Goal: Find specific page/section: Find specific page/section

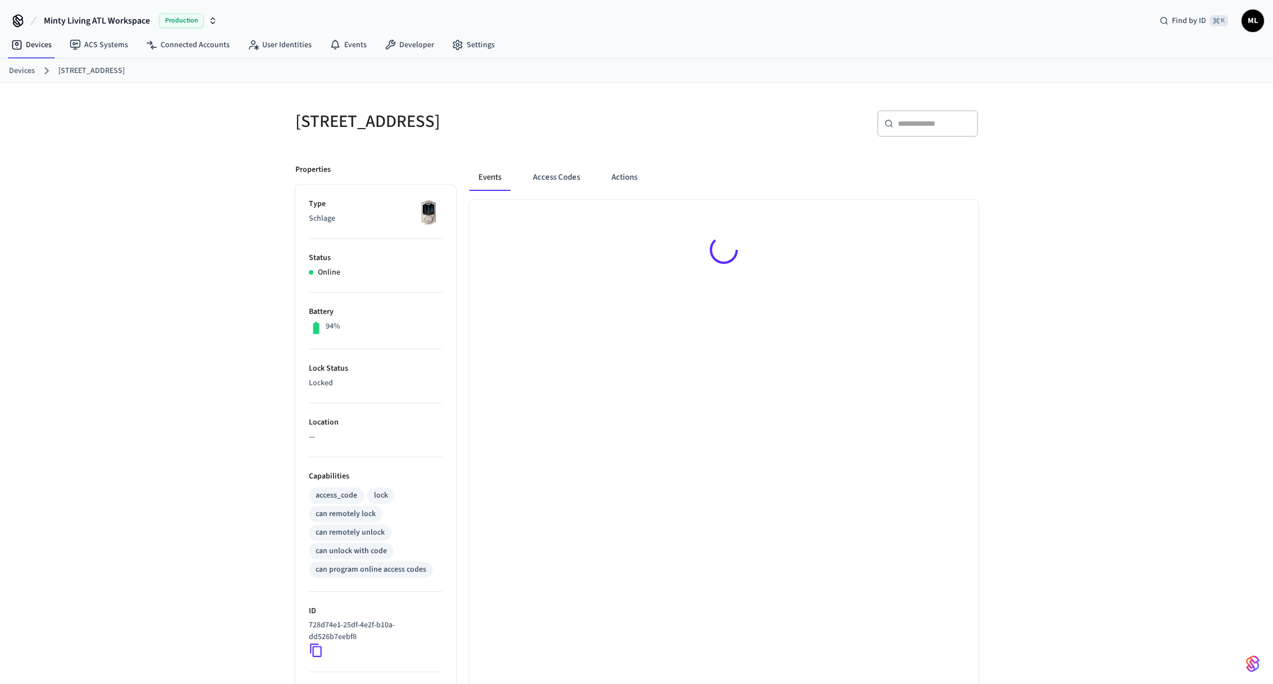
click at [16, 71] on link "Devices" at bounding box center [22, 71] width 26 height 12
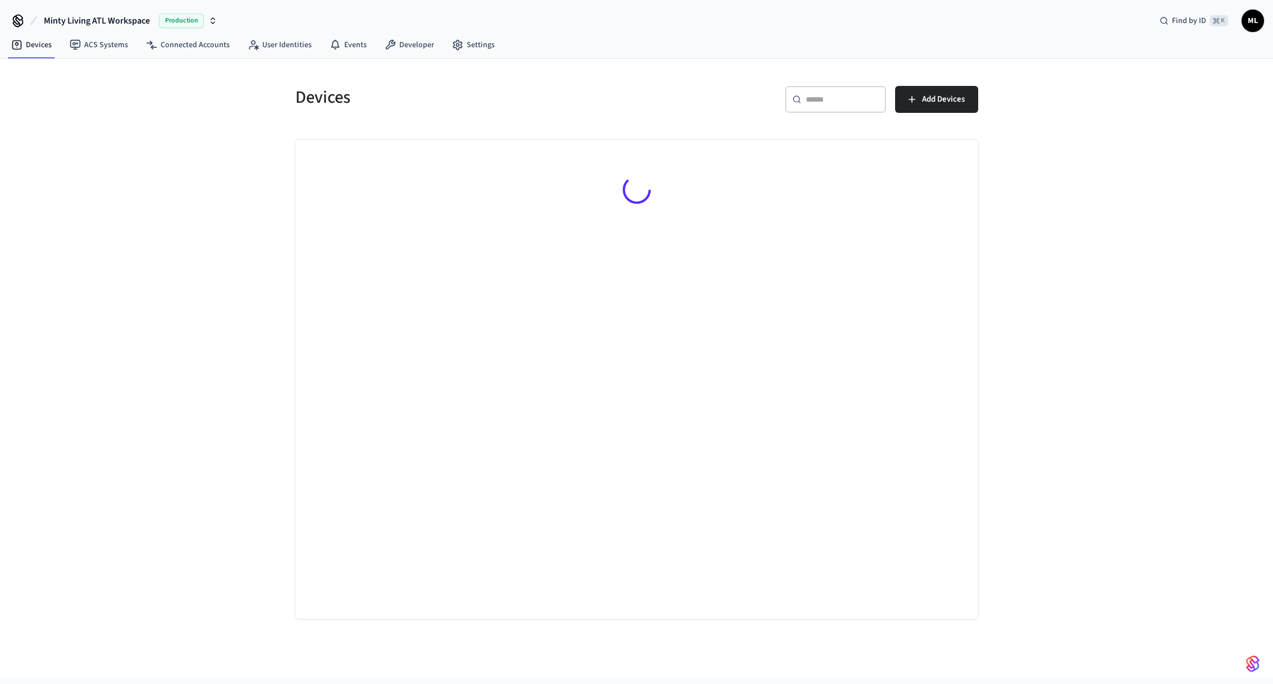
click at [815, 101] on input "text" at bounding box center [842, 99] width 73 height 11
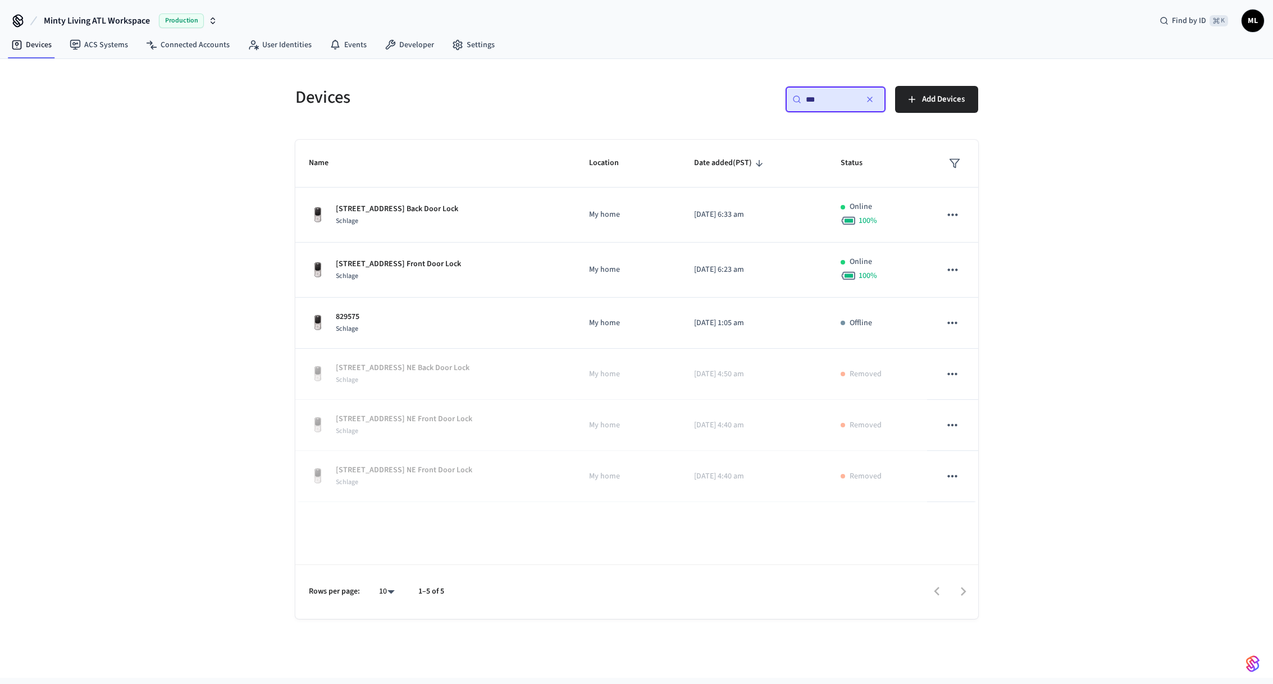
type input "***"
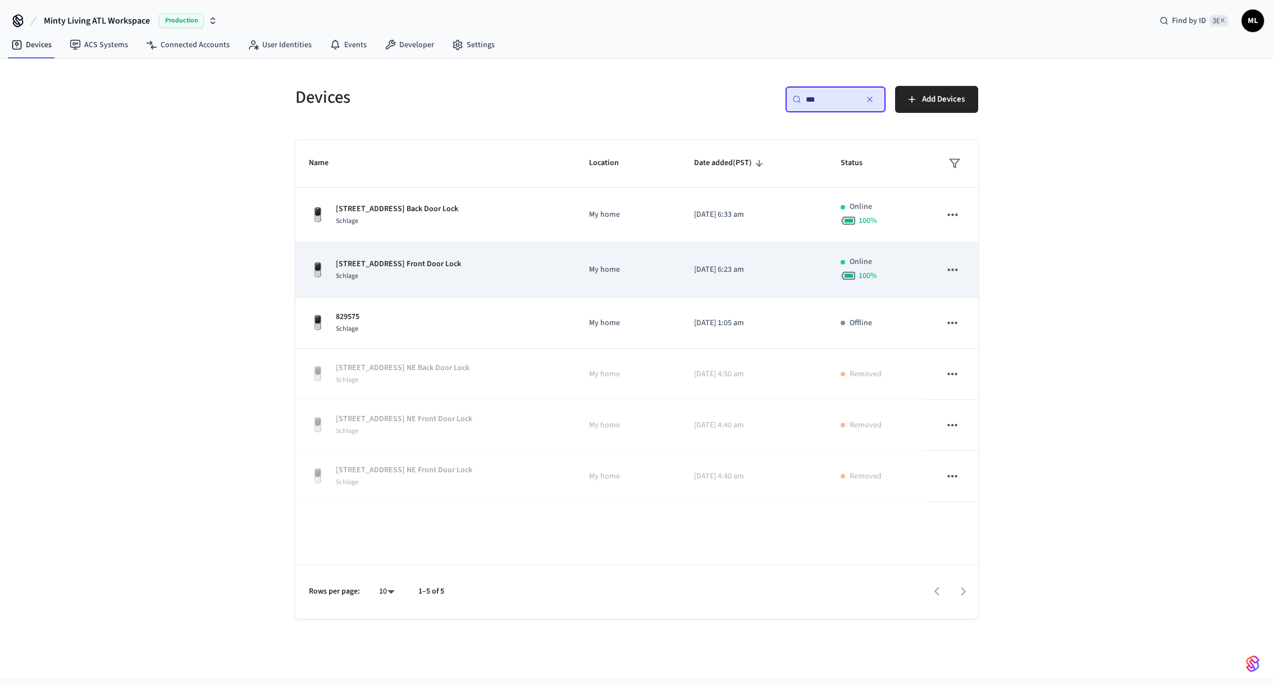
drag, startPoint x: 407, startPoint y: 263, endPoint x: 402, endPoint y: 251, distance: 13.1
click at [407, 262] on p "[STREET_ADDRESS] Front Door Lock" at bounding box center [398, 264] width 125 height 12
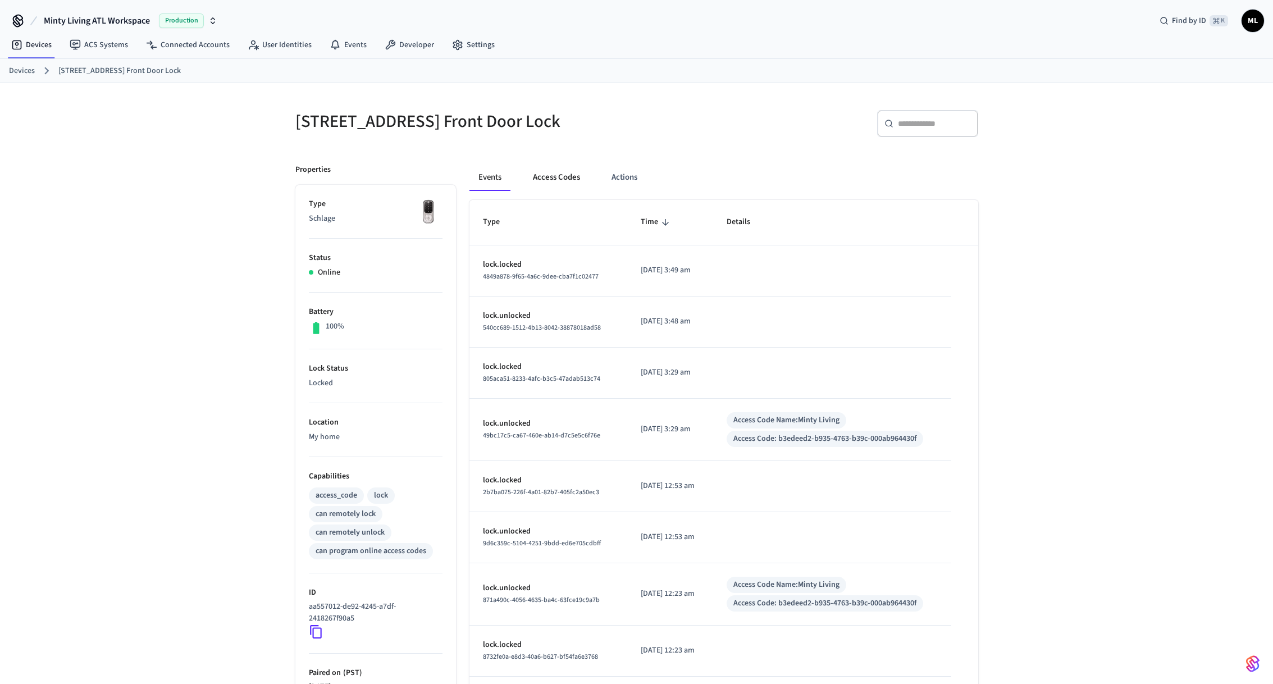
click at [553, 176] on button "Access Codes" at bounding box center [556, 177] width 65 height 27
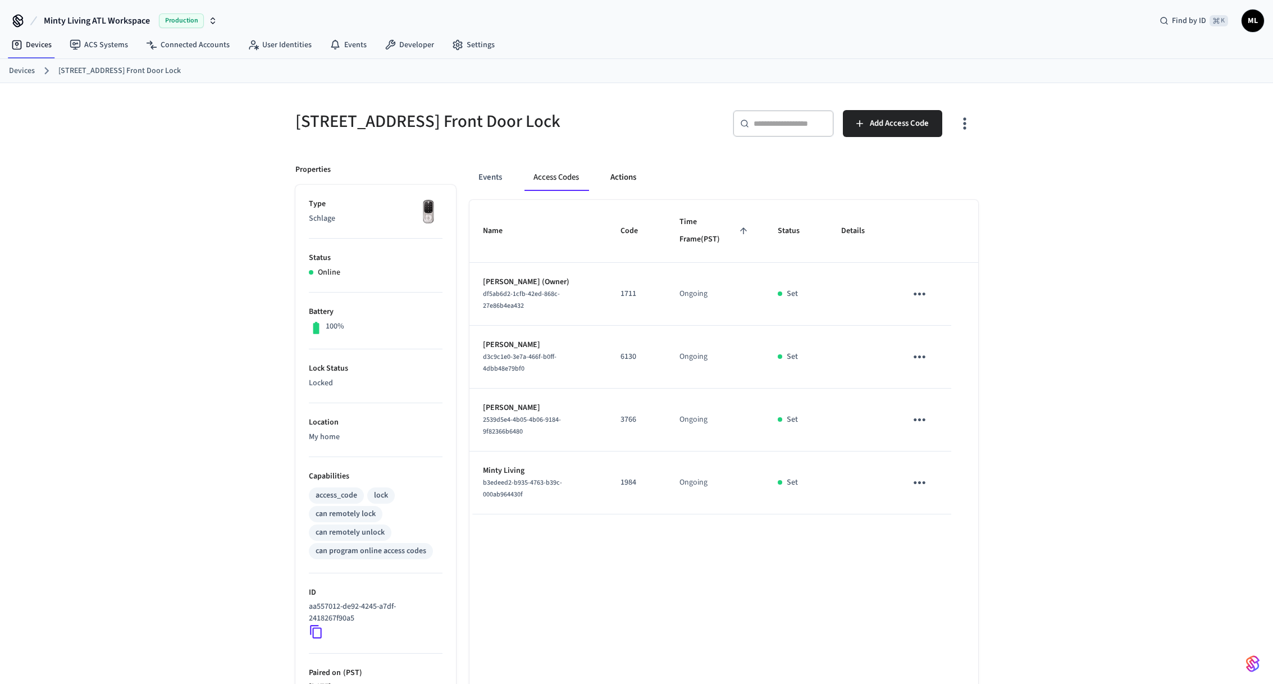
click at [614, 176] on button "Actions" at bounding box center [623, 177] width 44 height 27
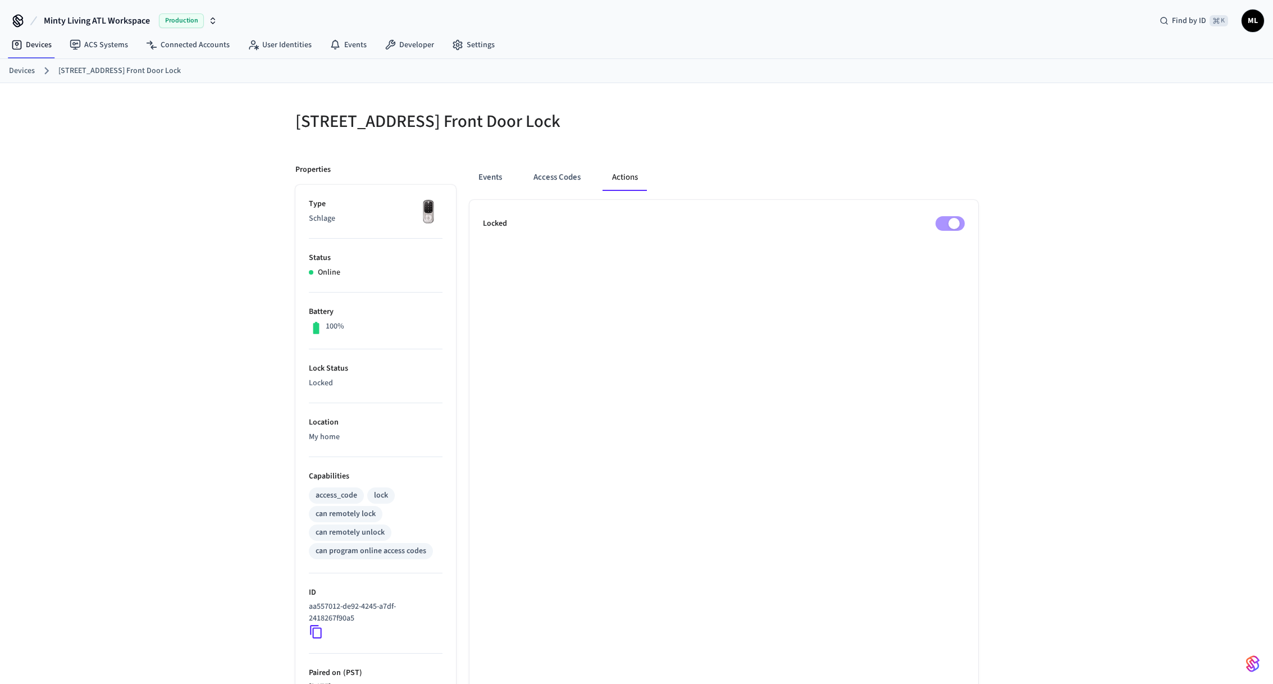
drag, startPoint x: 26, startPoint y: 73, endPoint x: 49, endPoint y: 88, distance: 27.3
click at [26, 74] on link "Devices" at bounding box center [22, 71] width 26 height 12
